Goal: Information Seeking & Learning: Find specific fact

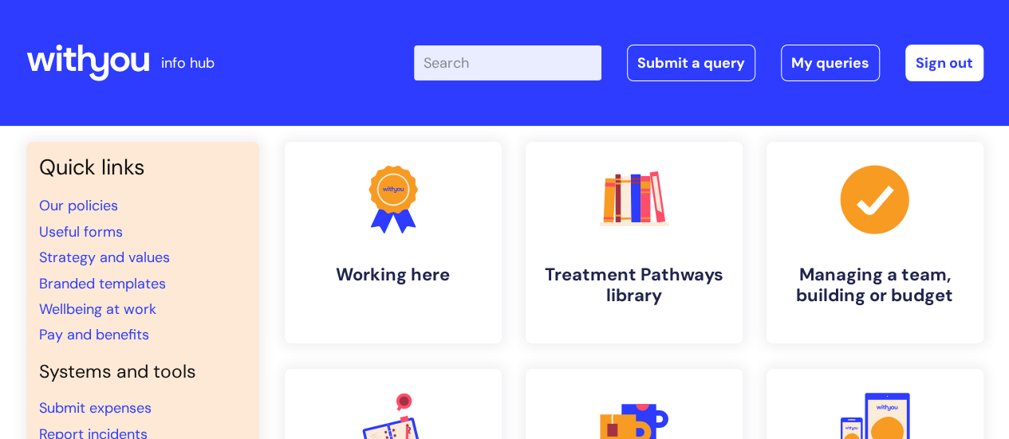
click at [498, 66] on input "Enter your search term here..." at bounding box center [507, 62] width 187 height 35
type input "smoking at work"
click button "Search" at bounding box center [0, 0] width 0 height 0
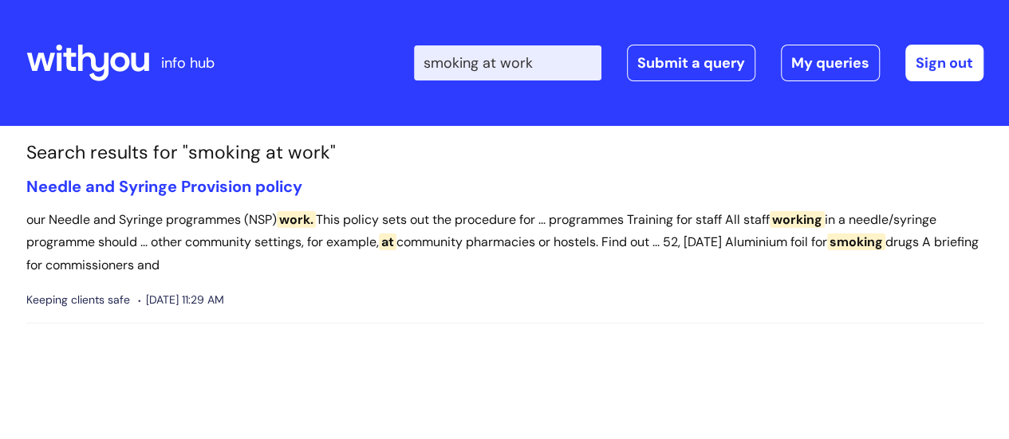
click at [564, 72] on input "smoking at work" at bounding box center [507, 62] width 187 height 35
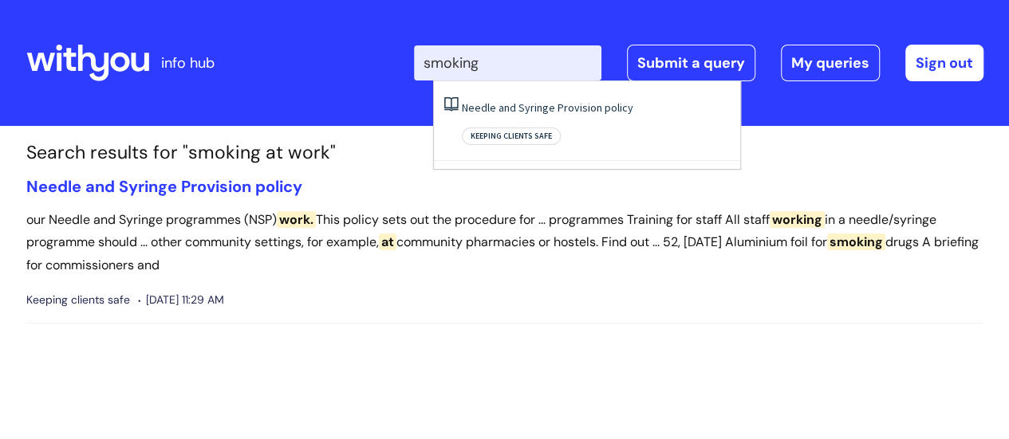
type input "smoking"
click button "Search" at bounding box center [0, 0] width 0 height 0
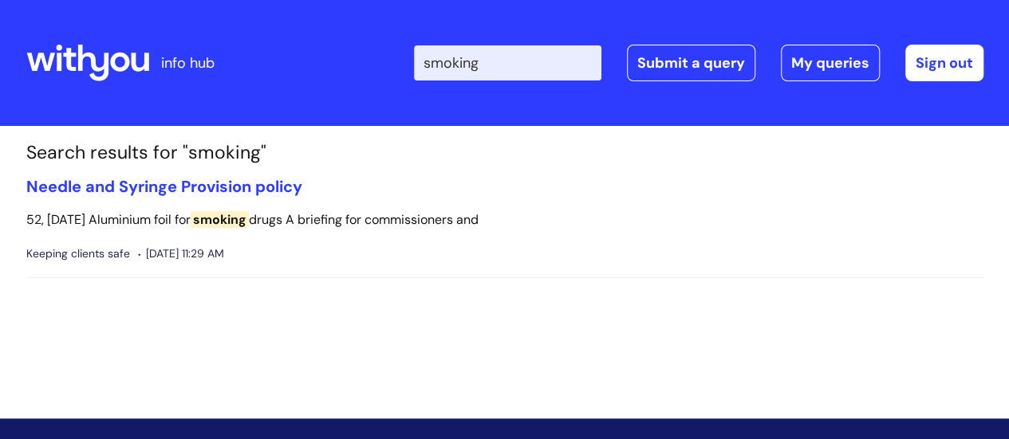
click at [563, 72] on input "smoking" at bounding box center [507, 62] width 187 height 35
type input "s"
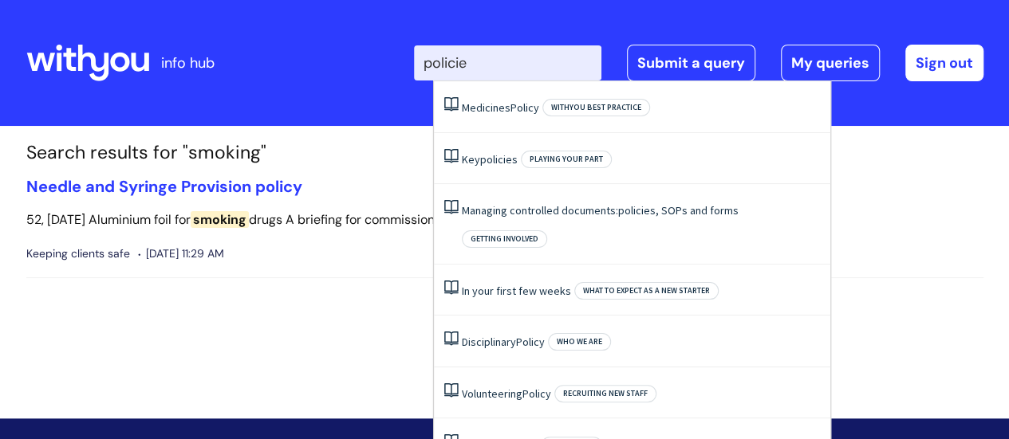
type input "policies"
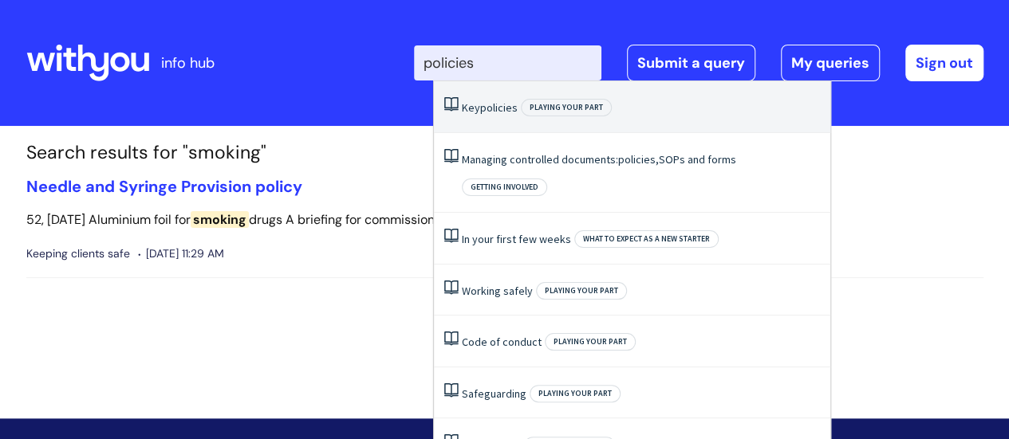
click at [507, 121] on li "Key policies Playing your part" at bounding box center [632, 107] width 396 height 52
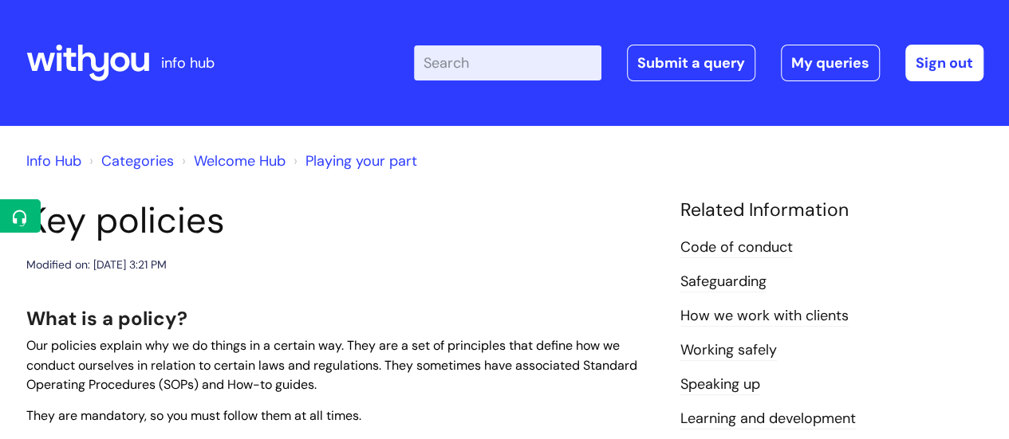
scroll to position [159, 0]
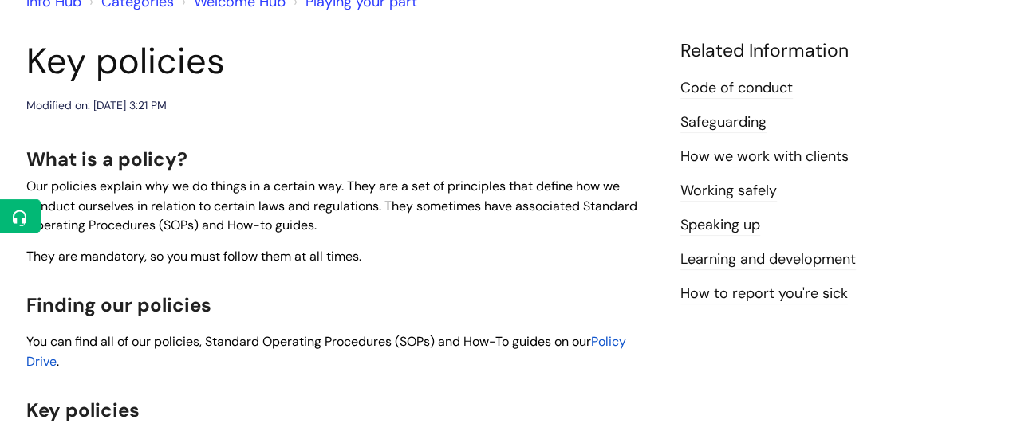
click at [619, 340] on span "Policy Drive" at bounding box center [326, 351] width 600 height 37
